Goal: Task Accomplishment & Management: Manage account settings

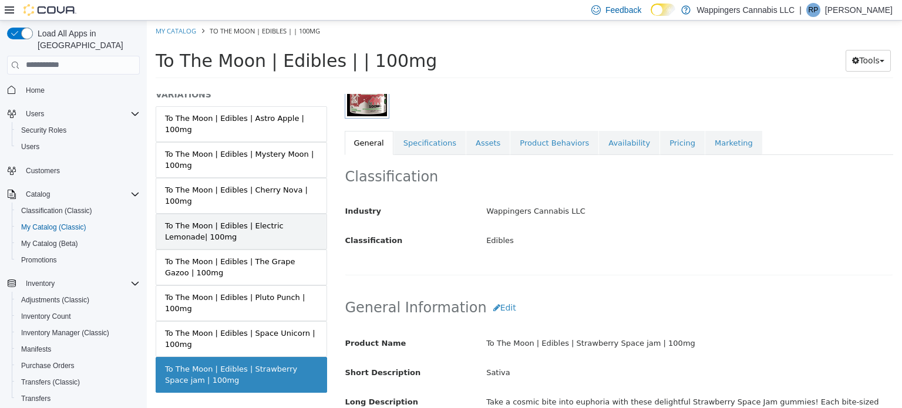
scroll to position [105, 0]
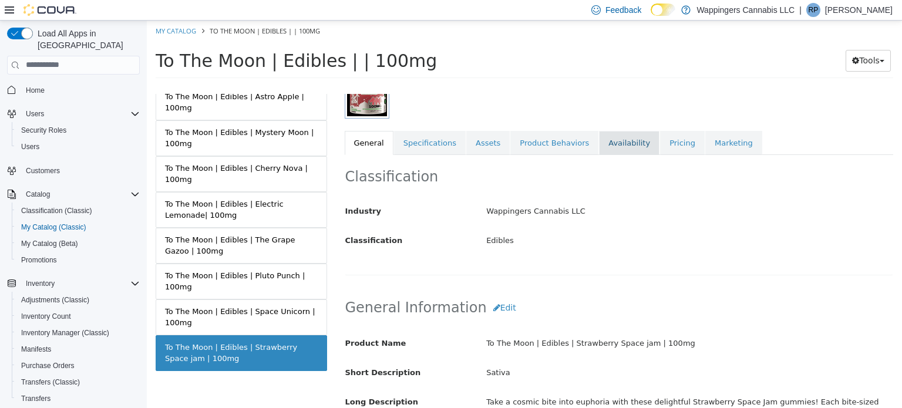
click at [599, 145] on link "Availability" at bounding box center [629, 142] width 61 height 25
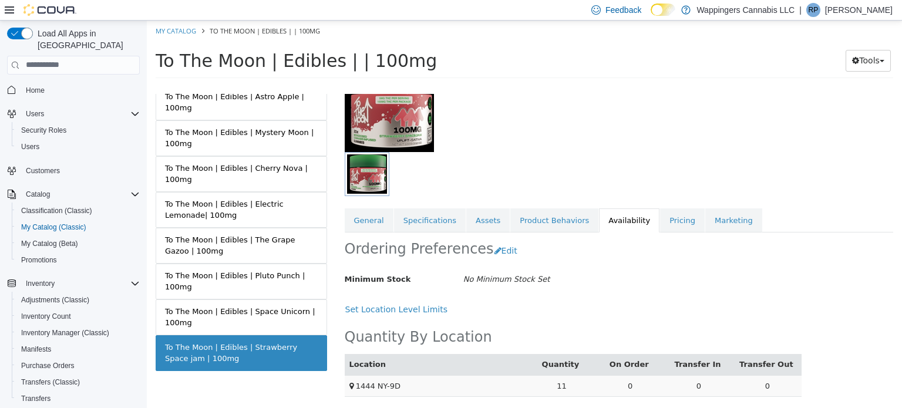
scroll to position [108, 0]
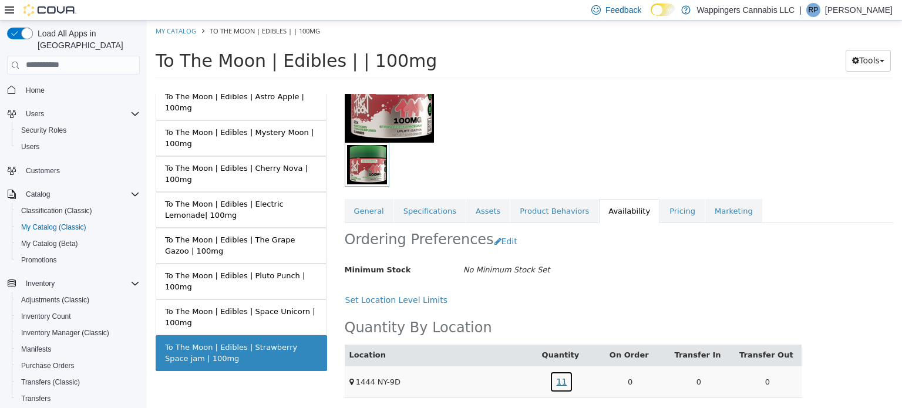
click at [560, 378] on link "11" at bounding box center [562, 382] width 24 height 22
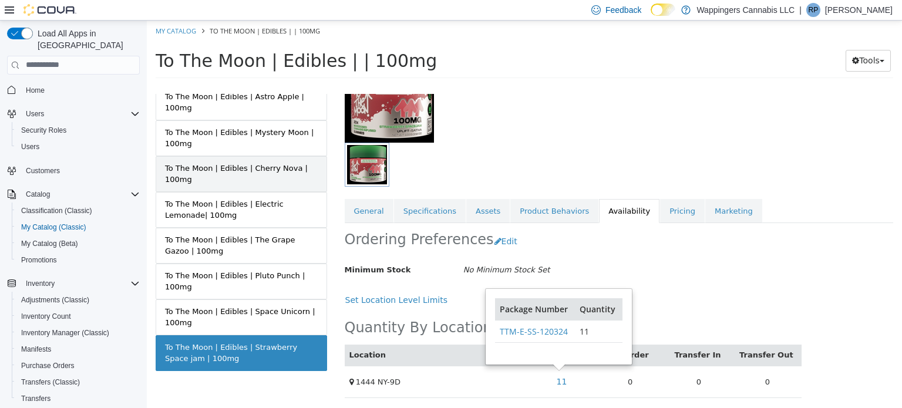
click at [244, 180] on div "To The Moon | Edibles | Cherry Nova | 100mg" at bounding box center [241, 173] width 153 height 23
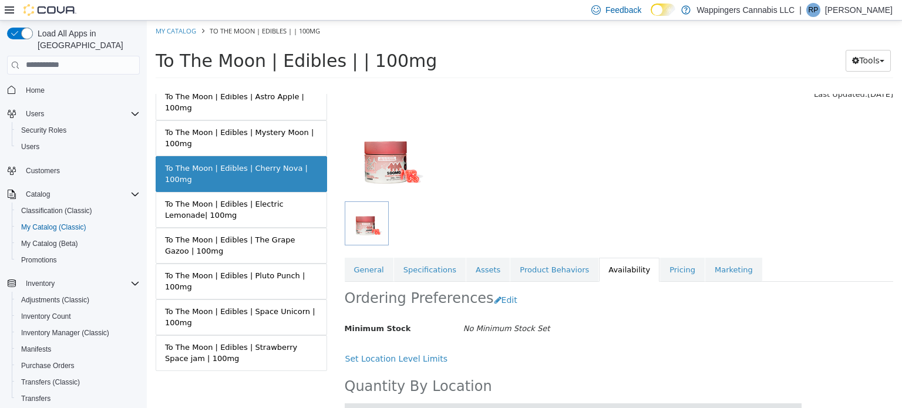
scroll to position [99, 0]
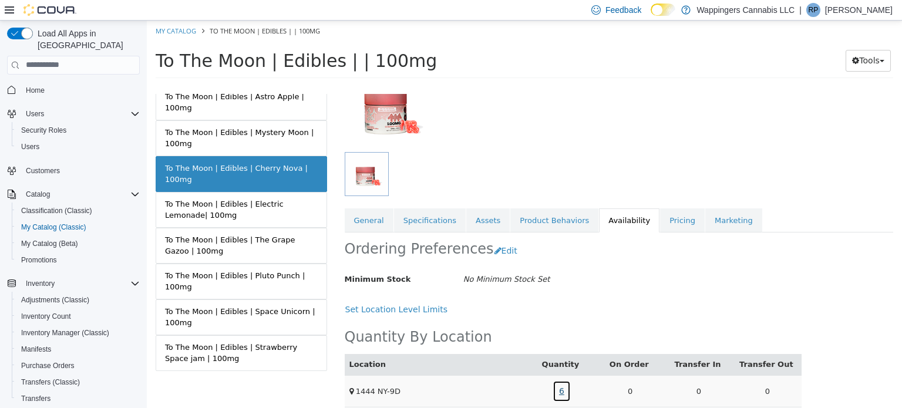
click at [559, 394] on link "6" at bounding box center [562, 391] width 18 height 22
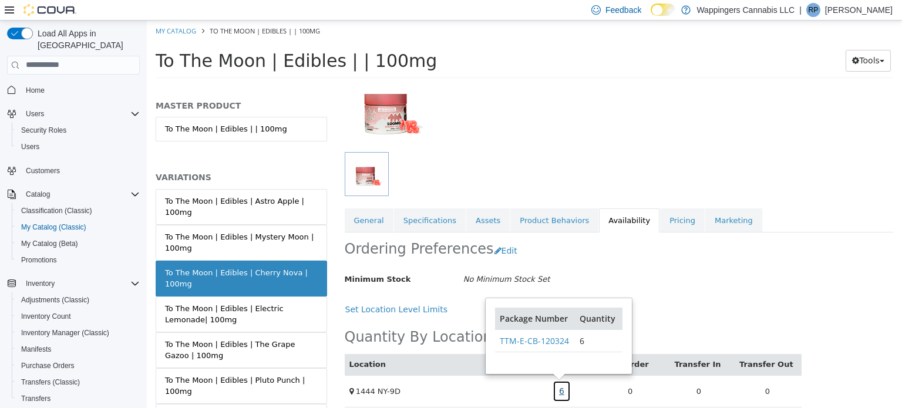
scroll to position [105, 0]
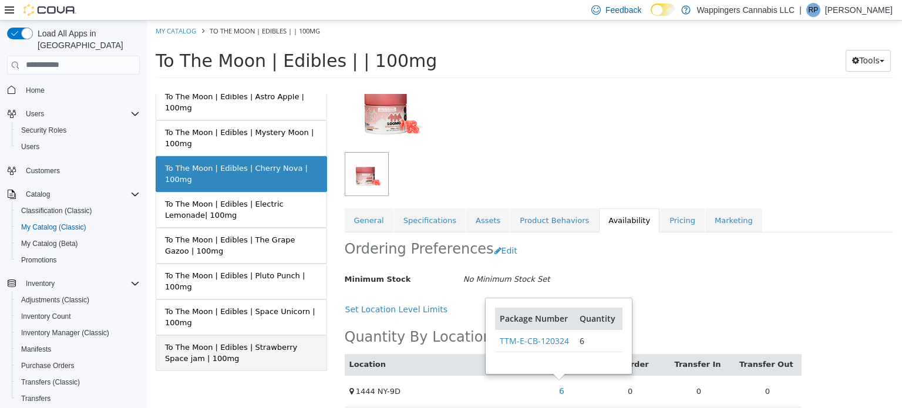
click at [247, 354] on div "To The Moon | Edibles | Strawberry Space jam | 100mg" at bounding box center [241, 352] width 153 height 23
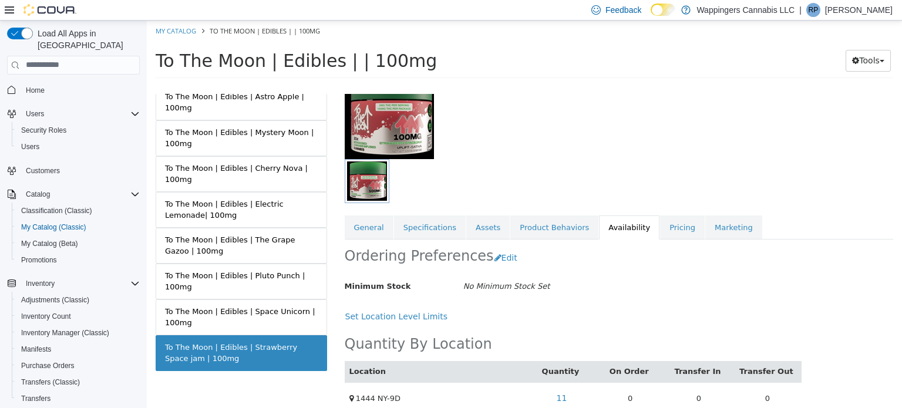
scroll to position [108, 0]
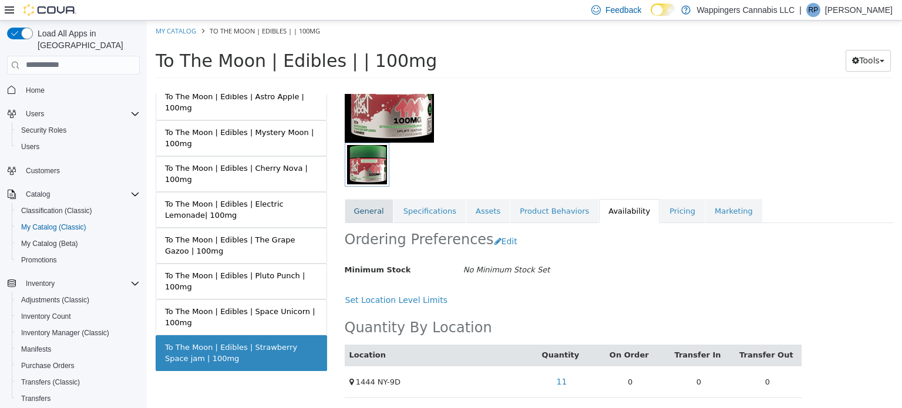
click at [362, 212] on link "General" at bounding box center [369, 211] width 49 height 25
